Goal: Information Seeking & Learning: Learn about a topic

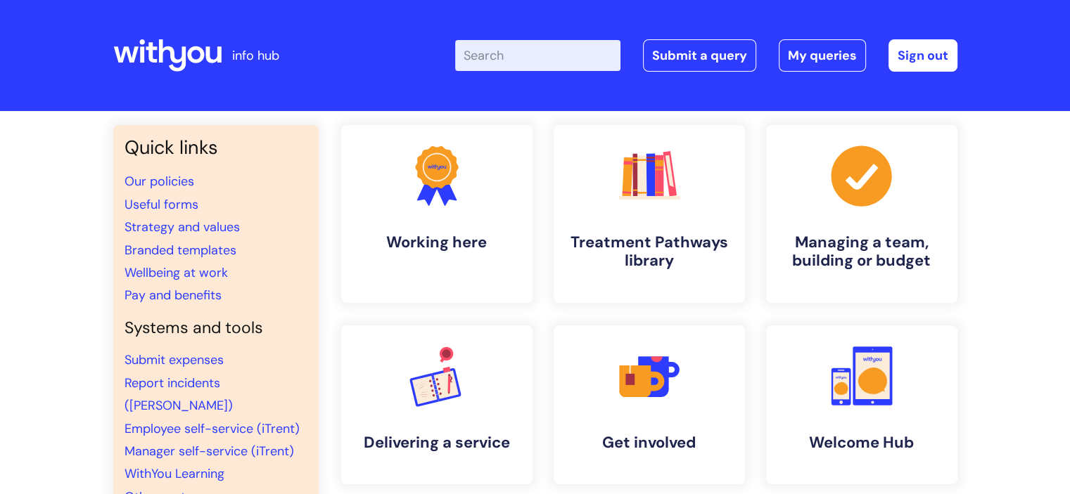
drag, startPoint x: 535, startPoint y: 56, endPoint x: 530, endPoint y: 51, distance: 7.5
click at [535, 54] on input "Enter your search term here..." at bounding box center [537, 55] width 165 height 31
type input "Foodbanks"
click button "Search" at bounding box center [0, 0] width 0 height 0
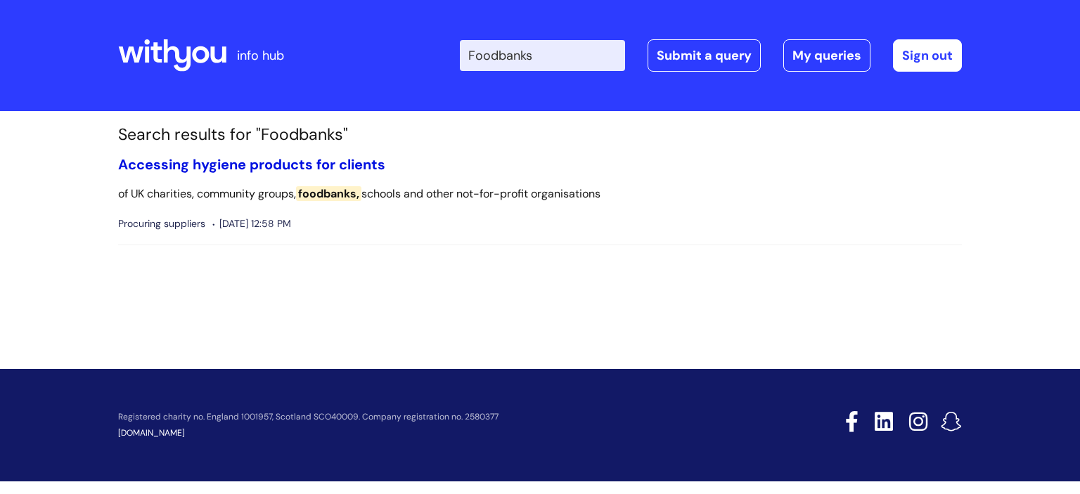
click at [260, 162] on link "Accessing hygiene products for clients" at bounding box center [251, 164] width 267 height 18
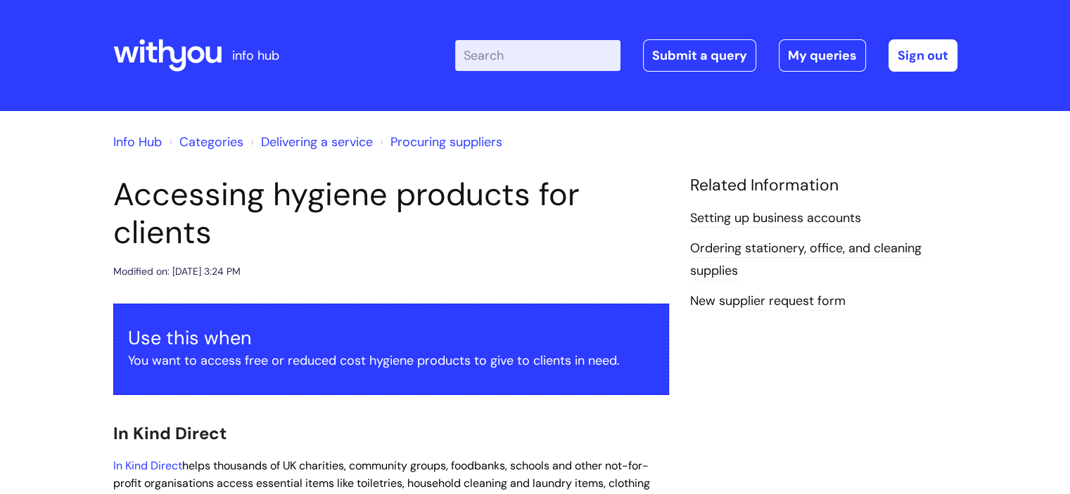
click at [228, 72] on div "info hub" at bounding box center [218, 55] width 210 height 83
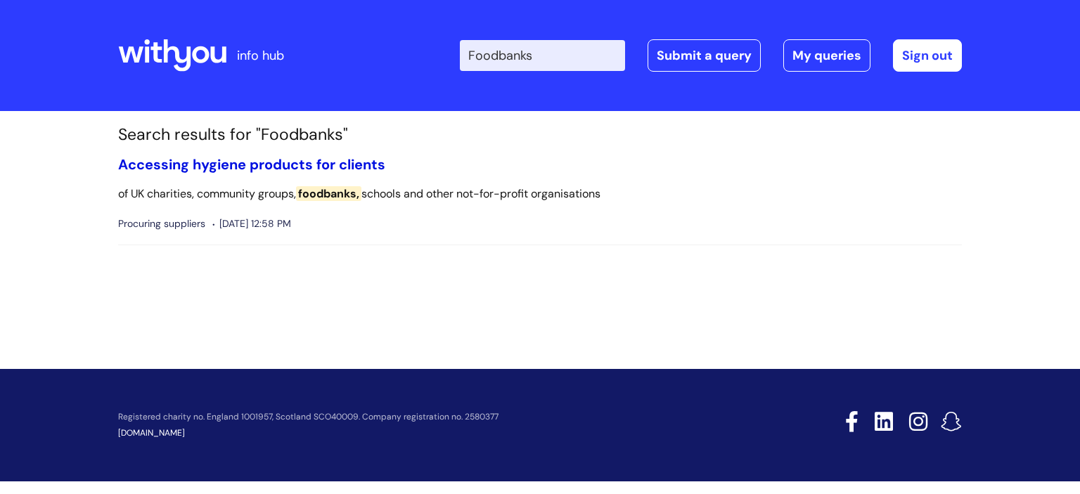
click at [321, 166] on link "Accessing hygiene products for clients" at bounding box center [251, 164] width 267 height 18
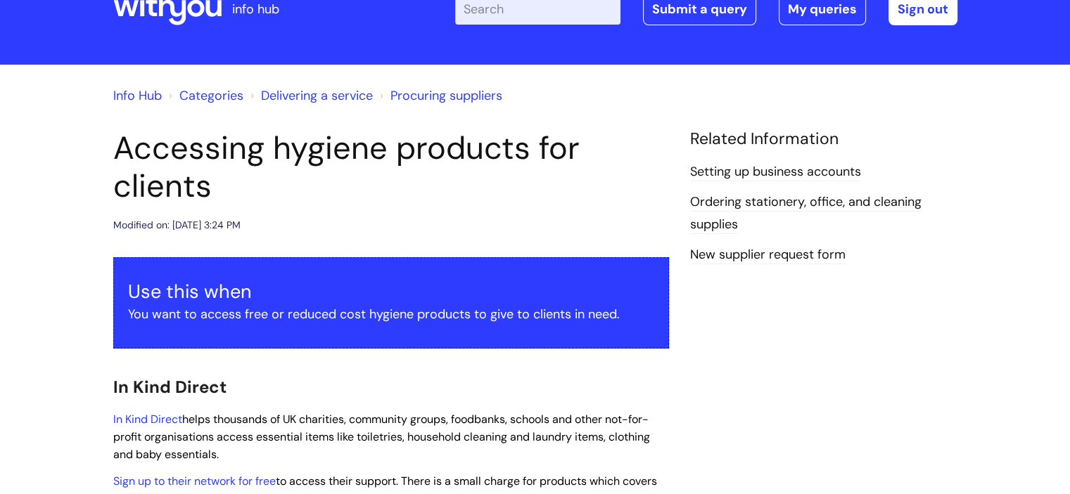
scroll to position [141, 0]
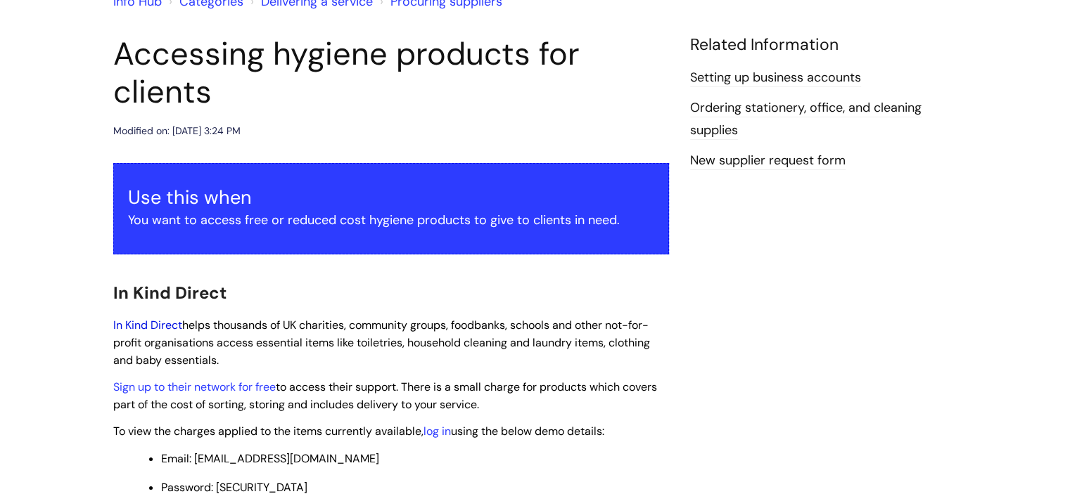
click at [152, 324] on link "In Kind Direct" at bounding box center [147, 325] width 69 height 15
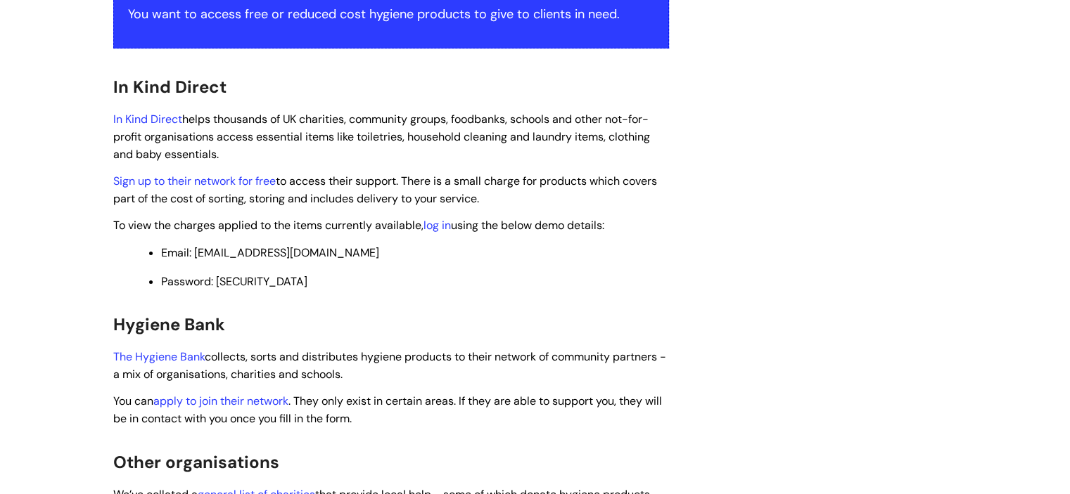
scroll to position [422, 0]
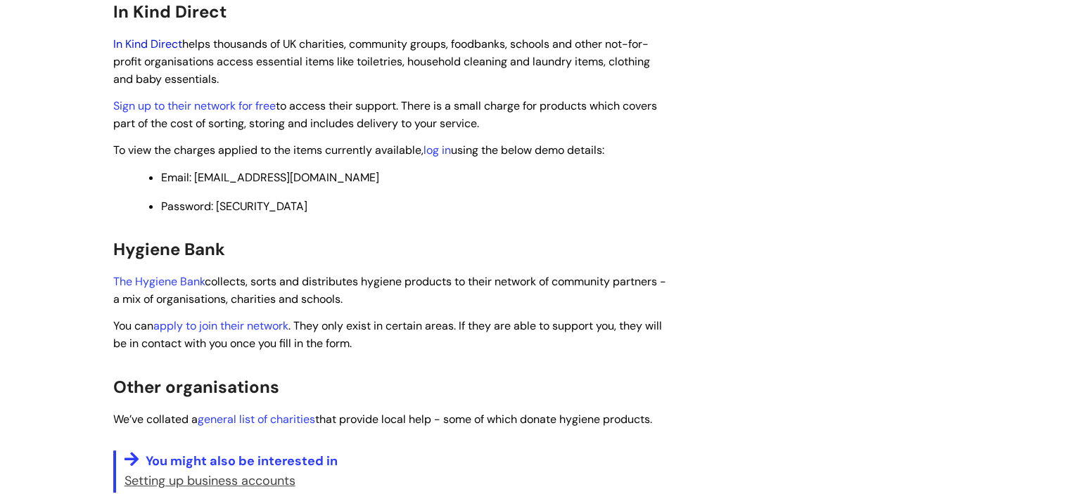
click at [149, 42] on link "In Kind Direct" at bounding box center [147, 44] width 69 height 15
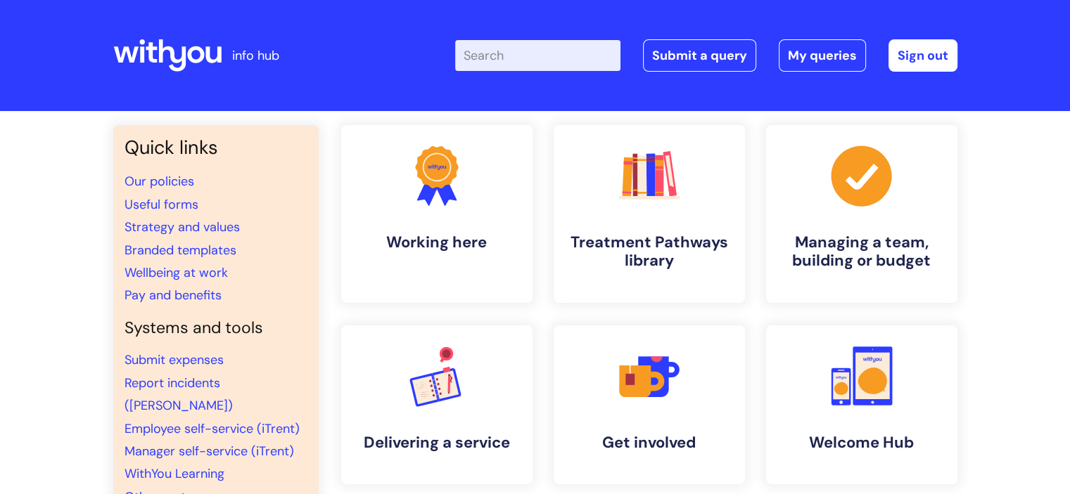
click at [512, 56] on input "Enter your search term here..." at bounding box center [537, 55] width 165 height 31
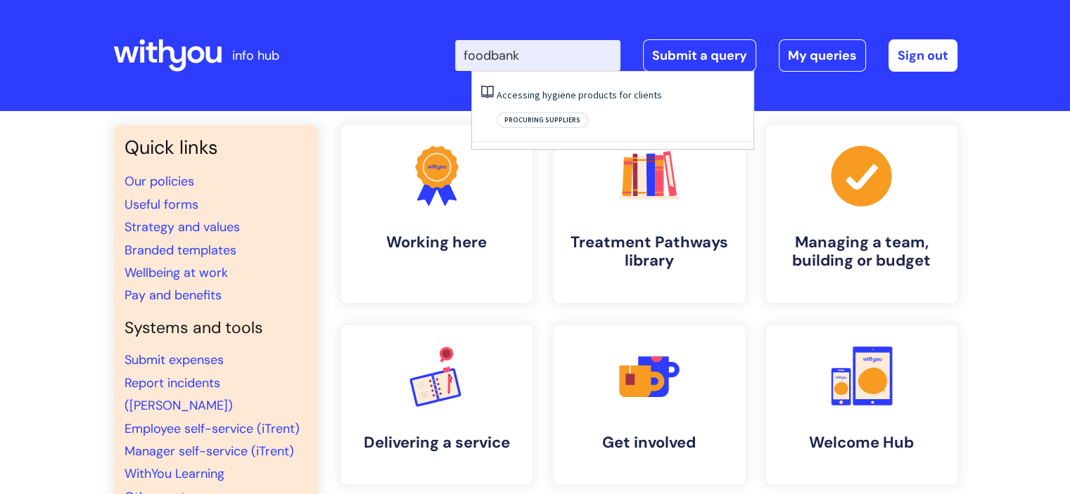
type input "foodbank"
